Goal: Information Seeking & Learning: Learn about a topic

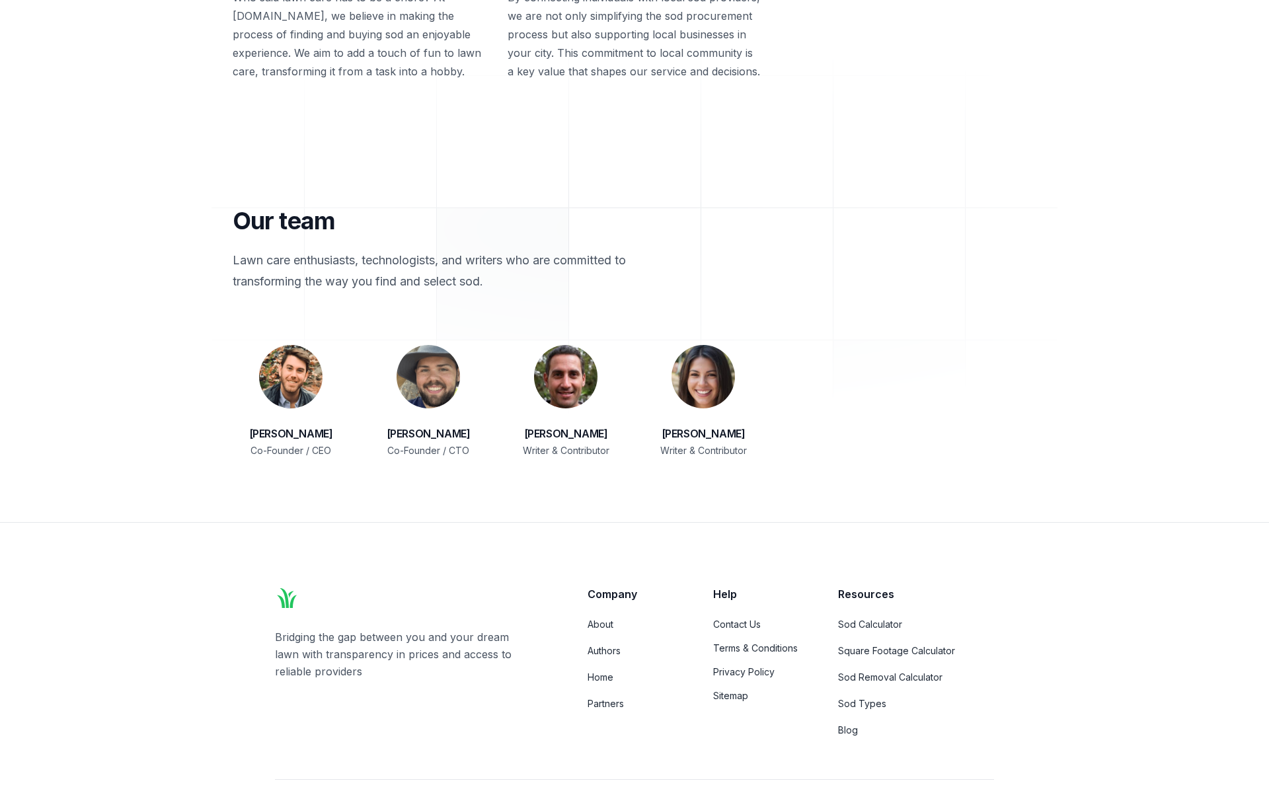
scroll to position [1471, 0]
